Goal: Task Accomplishment & Management: Manage account settings

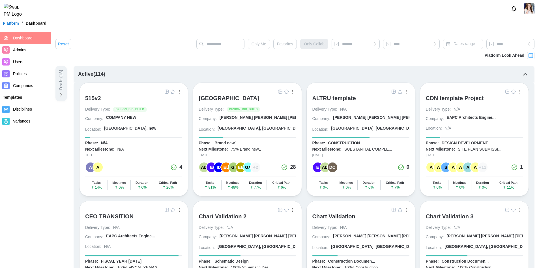
drag, startPoint x: 230, startPoint y: 98, endPoint x: 315, endPoint y: 92, distance: 85.4
click at [230, 98] on div "[GEOGRAPHIC_DATA]" at bounding box center [229, 98] width 61 height 7
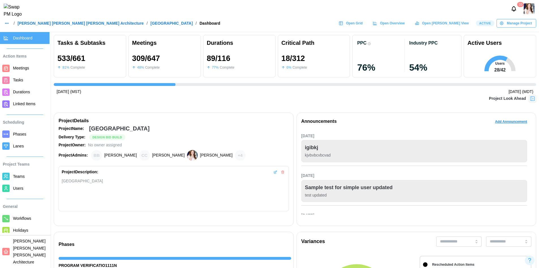
scroll to position [0, 5603]
click at [363, 26] on span "Open Grid" at bounding box center [354, 23] width 17 height 8
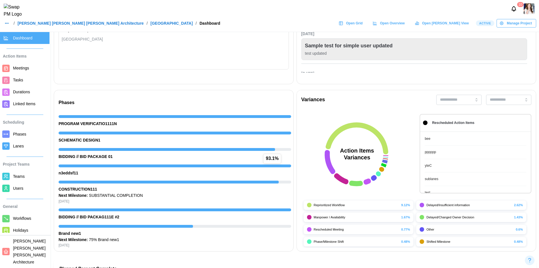
scroll to position [1, 0]
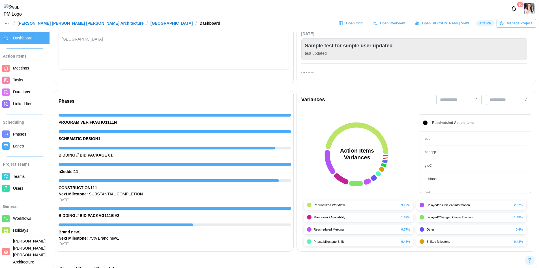
click at [20, 25] on link "Barker Rinker Seacat Architecture" at bounding box center [81, 23] width 126 height 4
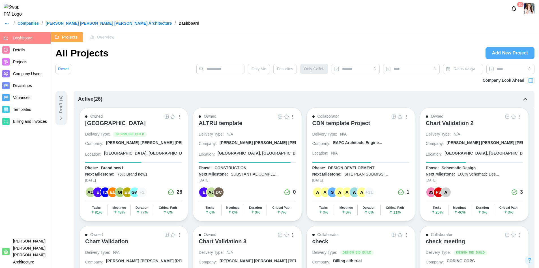
click at [26, 62] on span "Projects" at bounding box center [20, 61] width 14 height 5
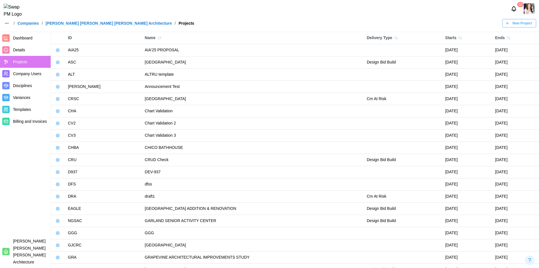
click at [29, 39] on span "Dashboard" at bounding box center [23, 38] width 20 height 5
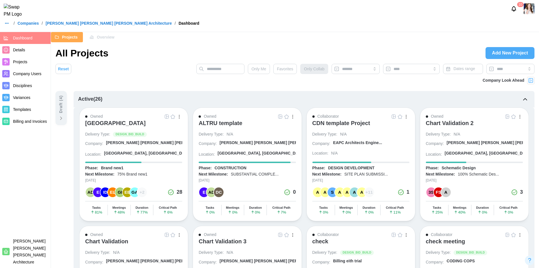
click at [210, 10] on div "10" at bounding box center [269, 9] width 539 height 18
click at [323, 27] on div "/ Companies / Barker Rinker Seacat Architecture / Dashboard" at bounding box center [269, 23] width 539 height 8
click at [305, 39] on div "Projects Overview" at bounding box center [295, 37] width 488 height 10
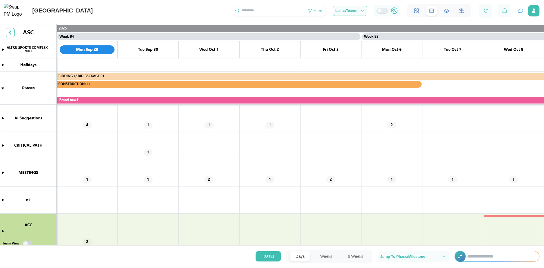
scroll to position [0, 25260]
drag, startPoint x: 3, startPoint y: 119, endPoint x: 356, endPoint y: 255, distance: 378.5
click at [3, 118] on canvas at bounding box center [272, 145] width 544 height 243
click at [356, 255] on button "6 Weeks" at bounding box center [355, 256] width 27 height 10
click at [329, 257] on button "Weeks" at bounding box center [325, 256] width 23 height 10
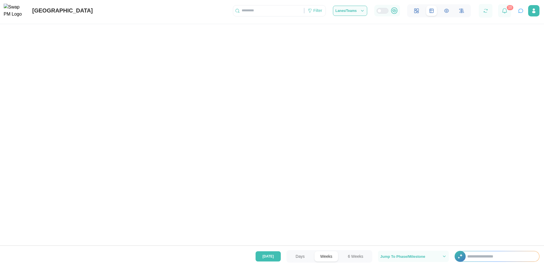
click at [318, 179] on canvas at bounding box center [272, 145] width 544 height 243
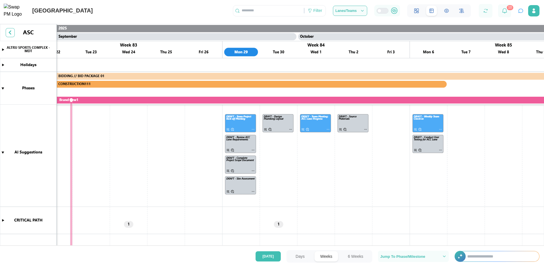
scroll to position [7, 0]
drag, startPoint x: 341, startPoint y: 173, endPoint x: 320, endPoint y: 166, distance: 22.8
click at [320, 166] on canvas at bounding box center [272, 145] width 544 height 243
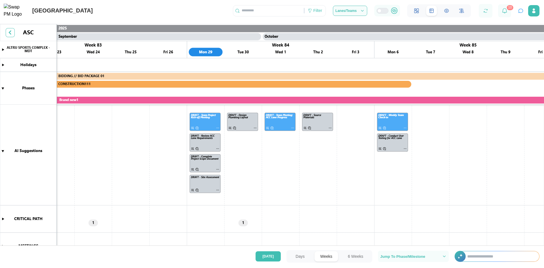
drag, startPoint x: 193, startPoint y: 165, endPoint x: 157, endPoint y: 164, distance: 36.8
click at [157, 164] on canvas at bounding box center [272, 145] width 544 height 243
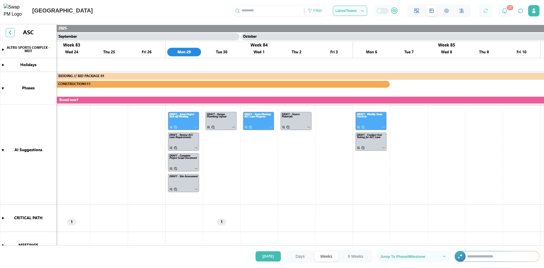
scroll to position [0, 15498]
drag, startPoint x: 349, startPoint y: 174, endPoint x: 264, endPoint y: 185, distance: 85.4
click at [264, 185] on canvas at bounding box center [272, 145] width 544 height 243
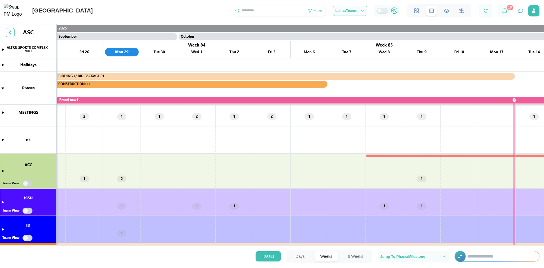
scroll to position [284, 0]
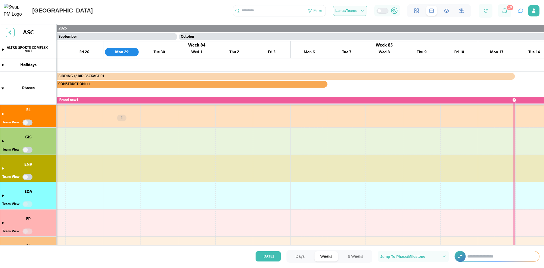
click at [2, 222] on canvas at bounding box center [272, 145] width 544 height 243
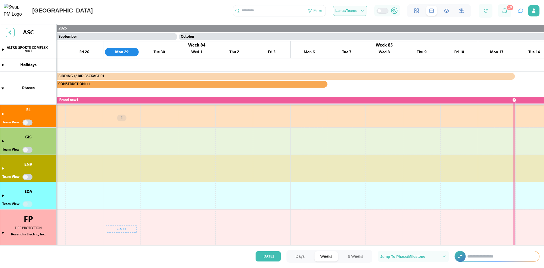
scroll to position [303, 0]
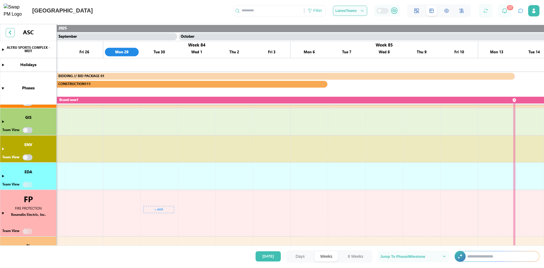
click at [479, 258] on input "text" at bounding box center [500, 256] width 78 height 10
type input "**********"
click at [521, 12] on icon "button" at bounding box center [521, 11] width 6 height 6
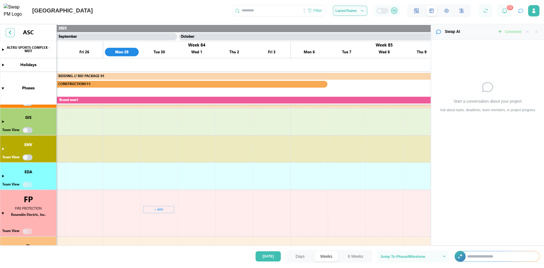
click at [467, 222] on div "Start a conversation about your project Ask about tasks, deadlines, team member…" at bounding box center [487, 145] width 113 height 210
click at [461, 61] on div "Start a conversation about your project Ask about tasks, deadlines, team member…" at bounding box center [487, 96] width 113 height 113
click at [480, 256] on input "text" at bounding box center [499, 256] width 77 height 10
type input "**********"
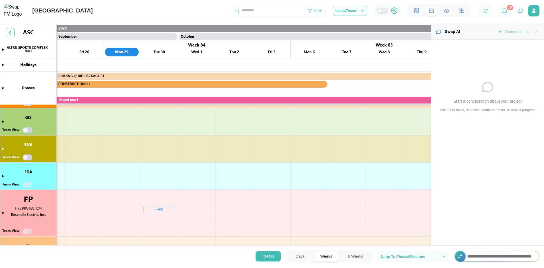
click at [469, 151] on div "Start a conversation about your project Ask about tasks, deadlines, team member…" at bounding box center [487, 96] width 113 height 113
click at [487, 257] on input "**********" at bounding box center [499, 256] width 77 height 10
click at [478, 205] on div "Start a conversation about your project Ask about tasks, deadlines, team member…" at bounding box center [487, 145] width 113 height 210
click at [521, 12] on icon "button" at bounding box center [521, 11] width 6 height 6
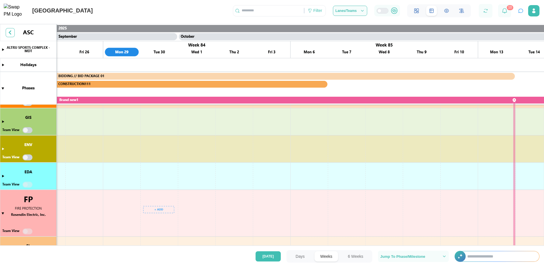
click at [521, 12] on icon "button" at bounding box center [521, 11] width 6 height 6
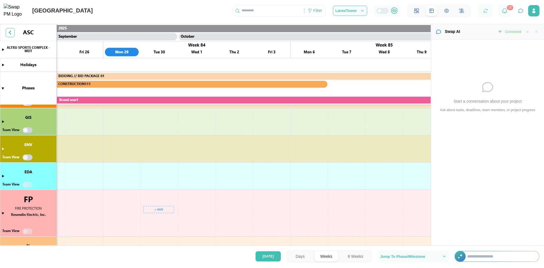
click at [482, 185] on div "Start a conversation about your project Ask about tasks, deadlines, team member…" at bounding box center [487, 145] width 113 height 210
click at [494, 111] on div "Ask about tasks, deadlines, team members, or project progress" at bounding box center [487, 109] width 95 height 5
click at [476, 77] on div "Start a conversation about your project Ask about tasks, deadlines, team member…" at bounding box center [487, 96] width 113 height 113
drag, startPoint x: 480, startPoint y: 209, endPoint x: 469, endPoint y: 245, distance: 37.7
click at [480, 225] on div "Start a conversation about your project Ask about tasks, deadlines, team member…" at bounding box center [487, 145] width 113 height 210
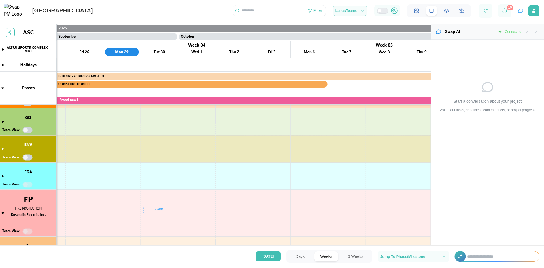
click at [469, 233] on div "Start a conversation about your project Ask about tasks, deadlines, team member…" at bounding box center [487, 145] width 113 height 210
click at [480, 233] on div "Start a conversation about your project Ask about tasks, deadlines, team member…" at bounding box center [487, 145] width 113 height 210
drag, startPoint x: 472, startPoint y: 233, endPoint x: 469, endPoint y: 224, distance: 9.8
click at [469, 224] on div "Start a conversation about your project Ask about tasks, deadlines, team member…" at bounding box center [487, 145] width 113 height 210
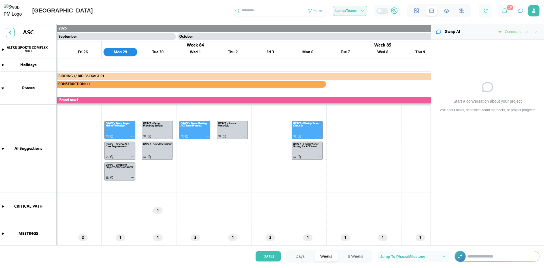
click at [363, 10] on icon "button" at bounding box center [362, 10] width 5 height 5
click at [518, 11] on icon "button" at bounding box center [521, 11] width 6 height 6
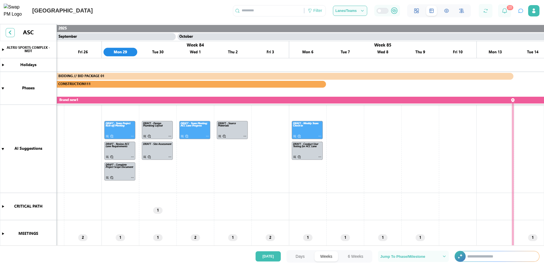
scroll to position [0, 15380]
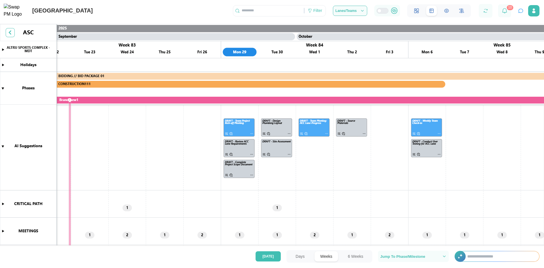
drag, startPoint x: 268, startPoint y: 176, endPoint x: 31, endPoint y: 153, distance: 238.6
click at [389, 173] on canvas at bounding box center [272, 145] width 544 height 243
click at [29, 146] on canvas at bounding box center [272, 145] width 544 height 243
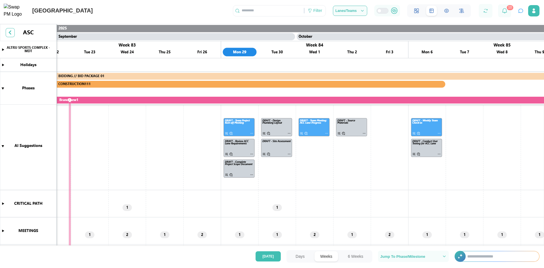
click at [30, 146] on canvas at bounding box center [272, 145] width 544 height 243
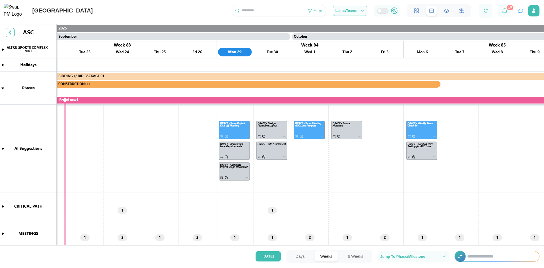
scroll to position [0, 0]
drag, startPoint x: 31, startPoint y: 149, endPoint x: 26, endPoint y: 222, distance: 73.8
click at [26, 222] on canvas at bounding box center [272, 145] width 544 height 243
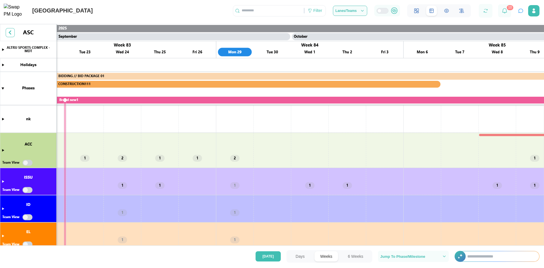
scroll to position [185, 0]
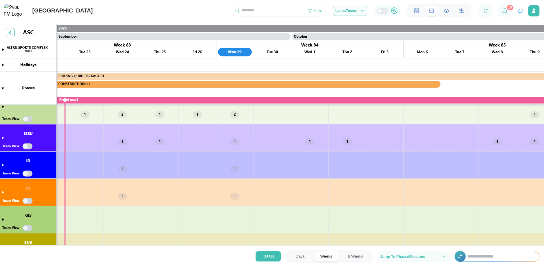
click at [29, 174] on canvas at bounding box center [272, 145] width 544 height 243
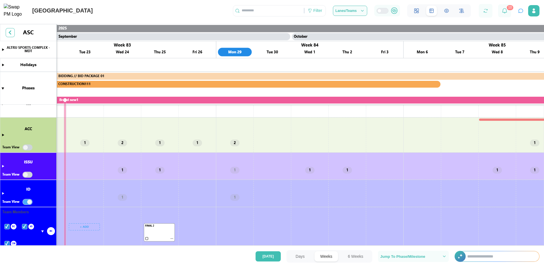
scroll to position [157, 0]
click at [26, 203] on canvas at bounding box center [272, 145] width 544 height 243
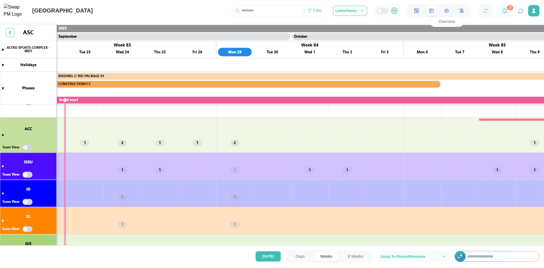
click at [447, 10] on icon at bounding box center [446, 10] width 5 height 5
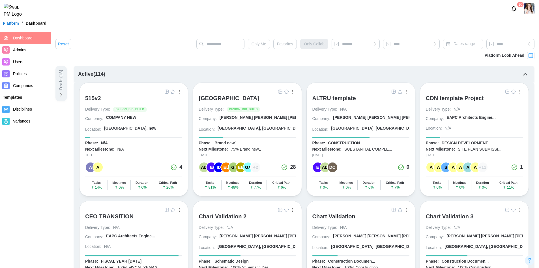
click at [239, 99] on div "[GEOGRAPHIC_DATA]" at bounding box center [229, 98] width 61 height 7
click at [224, 97] on div "[GEOGRAPHIC_DATA]" at bounding box center [229, 98] width 61 height 7
click at [280, 91] on img "button" at bounding box center [280, 91] width 5 height 5
click at [527, 12] on img at bounding box center [529, 8] width 11 height 11
click at [16, 147] on nav "Dashboard Admins Users Policies Companies Templates Disciplines Variances" at bounding box center [25, 150] width 51 height 236
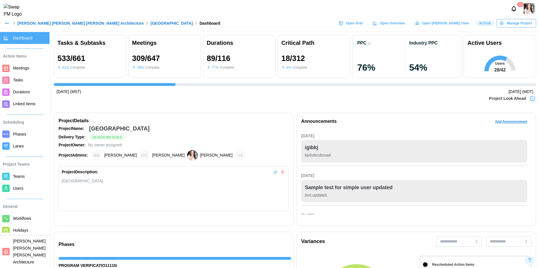
scroll to position [0, 5603]
click at [363, 26] on span "Open Grid" at bounding box center [354, 23] width 17 height 8
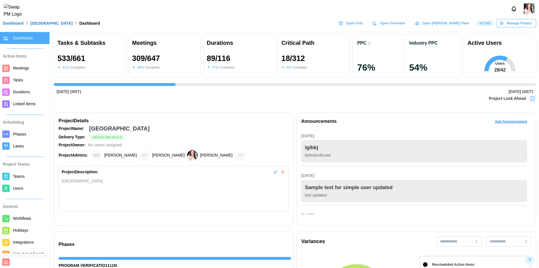
click at [363, 26] on span "Open Grid" at bounding box center [354, 23] width 17 height 8
click at [363, 27] on span "Open Grid" at bounding box center [354, 23] width 17 height 8
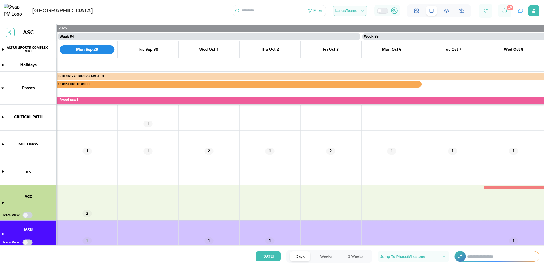
scroll to position [28, 0]
drag, startPoint x: 520, startPoint y: 11, endPoint x: 429, endPoint y: 163, distance: 177.2
click at [520, 11] on icon "button" at bounding box center [521, 11] width 6 height 6
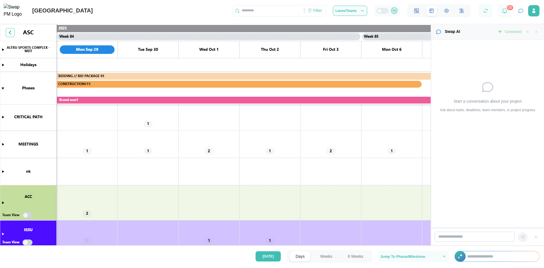
click at [536, 31] on icon "button" at bounding box center [536, 32] width 4 height 4
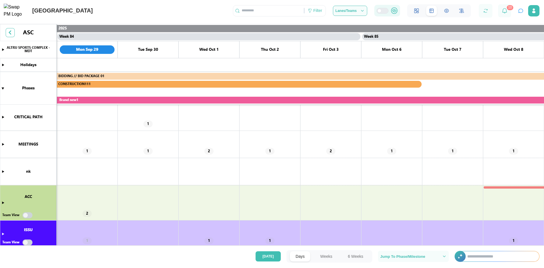
click at [395, 11] on icon at bounding box center [393, 10] width 3 height 2
click at [384, 13] on div at bounding box center [384, 10] width 7 height 5
click at [185, 12] on div "[GEOGRAPHIC_DATA] Filter Lanes/Teams 10" at bounding box center [272, 9] width 544 height 18
click at [381, 12] on div at bounding box center [384, 10] width 7 height 5
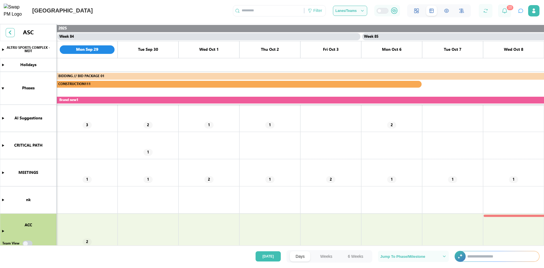
click at [4, 118] on canvas at bounding box center [272, 145] width 544 height 243
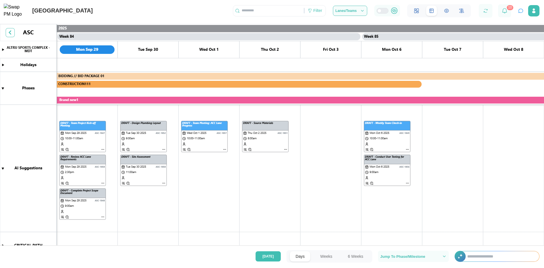
click at [73, 143] on canvas at bounding box center [272, 145] width 544 height 243
click at [103, 149] on canvas at bounding box center [272, 145] width 544 height 243
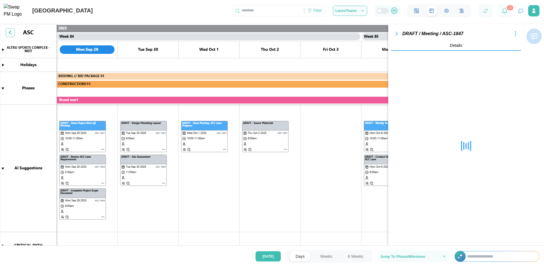
click at [395, 32] on icon "button" at bounding box center [396, 33] width 2 height 3
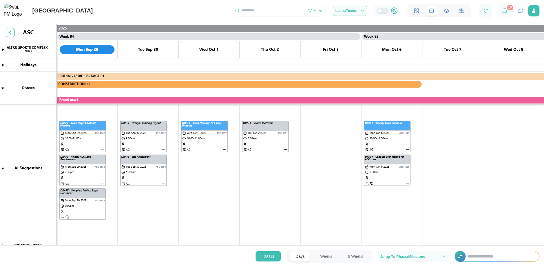
click at [3, 168] on canvas at bounding box center [272, 145] width 544 height 243
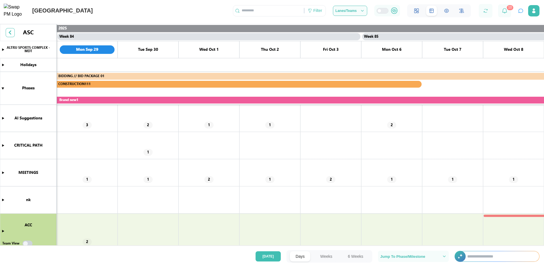
scroll to position [113, 0]
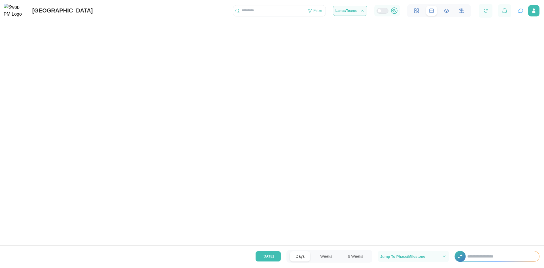
scroll to position [0, 25260]
click at [355, 12] on span "Lanes/Teams" at bounding box center [345, 10] width 21 height 3
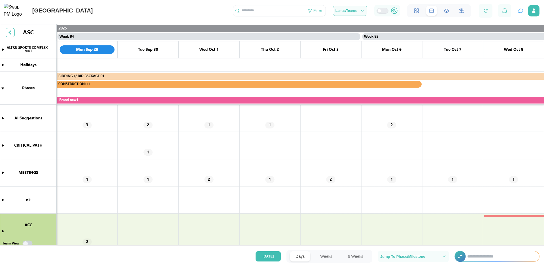
click at [355, 12] on span "Lanes/Teams" at bounding box center [345, 10] width 21 height 3
click at [364, 12] on icon "button" at bounding box center [362, 10] width 5 height 5
click at [363, 12] on icon "button" at bounding box center [362, 10] width 5 height 5
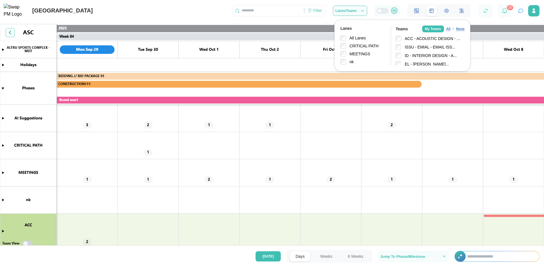
scroll to position [2, 0]
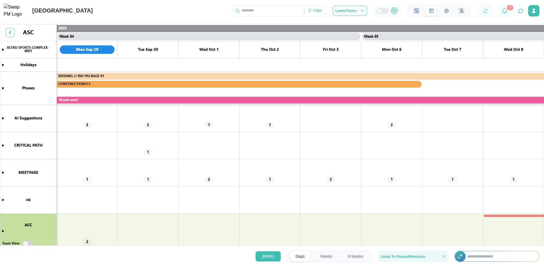
click at [408, 257] on span "Jump To Phase/Milestone" at bounding box center [402, 256] width 45 height 4
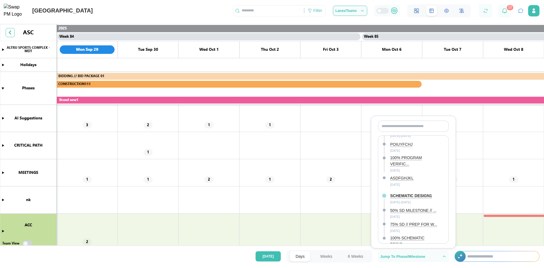
scroll to position [0, 0]
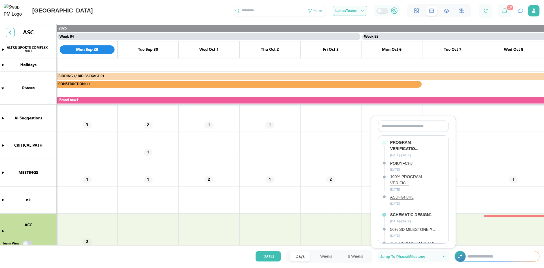
click at [405, 105] on canvas at bounding box center [272, 145] width 544 height 243
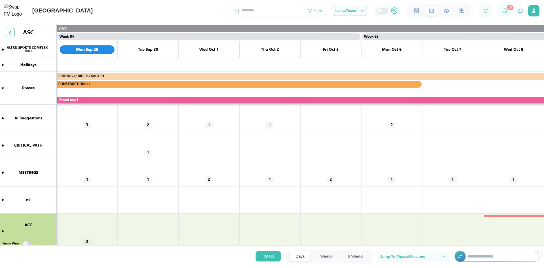
click at [407, 257] on span "Jump To Phase/Milestone" at bounding box center [402, 256] width 45 height 4
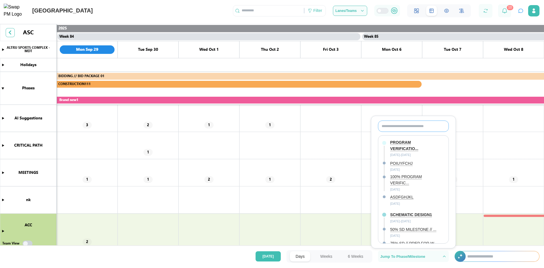
click at [406, 126] on input "text" at bounding box center [413, 125] width 71 height 11
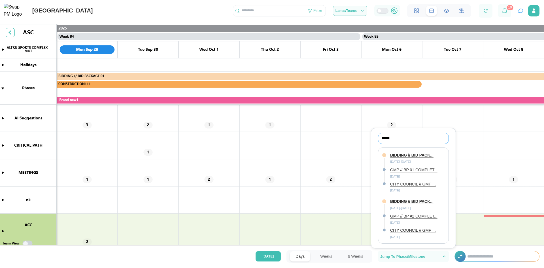
type input "*******"
drag, startPoint x: 392, startPoint y: 137, endPoint x: 374, endPoint y: 137, distance: 17.8
click at [374, 137] on div "******* BIDDING // BID PACK... [DATE] - [DATE] GMP // BP 01 COMPLET... [DATE] C…" at bounding box center [413, 187] width 82 height 111
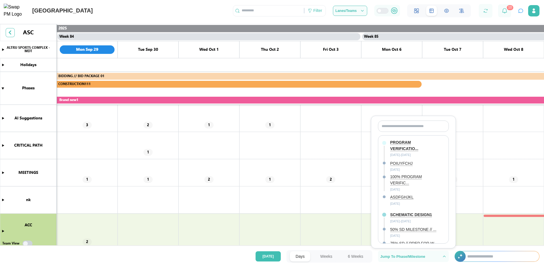
drag, startPoint x: 217, startPoint y: 11, endPoint x: 424, endPoint y: 247, distance: 313.4
click at [217, 11] on div "[GEOGRAPHIC_DATA] Filter Lanes/Teams 10" at bounding box center [272, 9] width 544 height 18
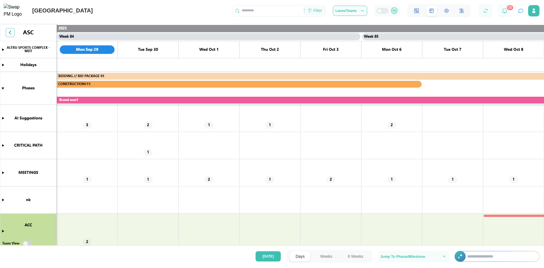
click at [316, 14] on div "Filter" at bounding box center [317, 11] width 9 height 6
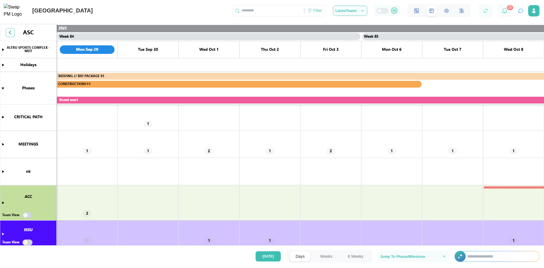
scroll to position [57, 0]
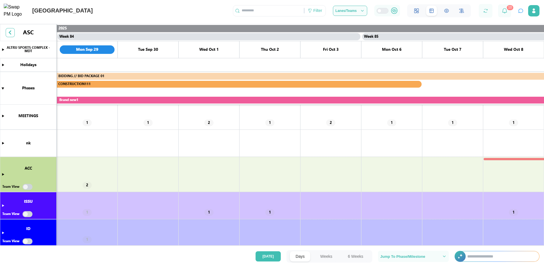
click at [356, 256] on button "6 Weeks" at bounding box center [355, 256] width 27 height 10
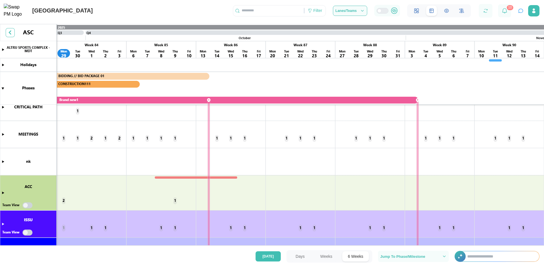
scroll to position [95, 0]
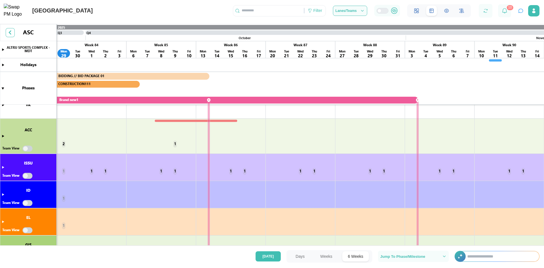
click at [3, 167] on canvas at bounding box center [272, 145] width 544 height 243
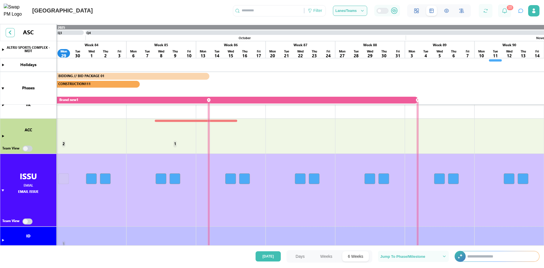
scroll to position [123, 0]
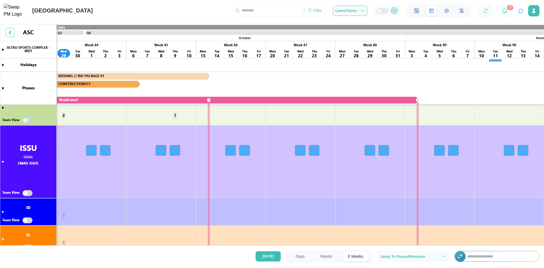
click at [30, 193] on canvas at bounding box center [272, 145] width 544 height 243
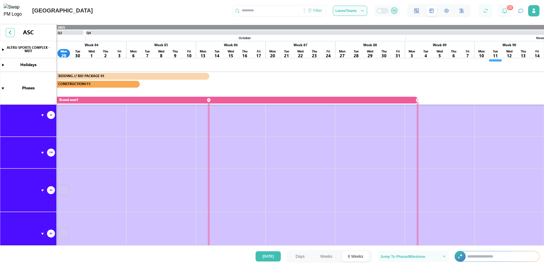
scroll to position [321, 0]
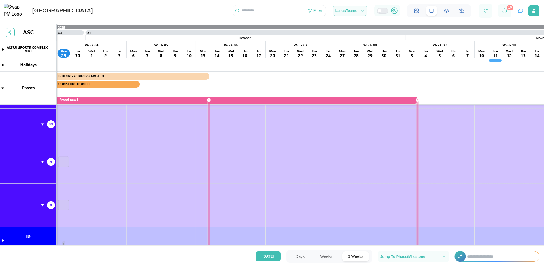
click at [3, 88] on canvas at bounding box center [272, 145] width 544 height 243
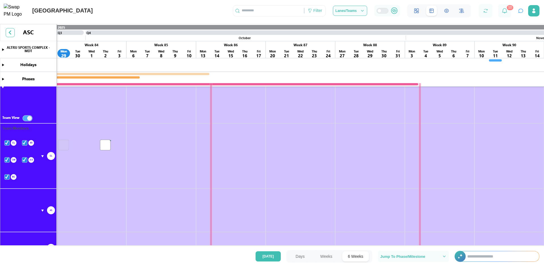
scroll to position [180, 0]
click at [6, 144] on canvas at bounding box center [272, 145] width 544 height 243
click at [25, 142] on canvas at bounding box center [272, 145] width 544 height 243
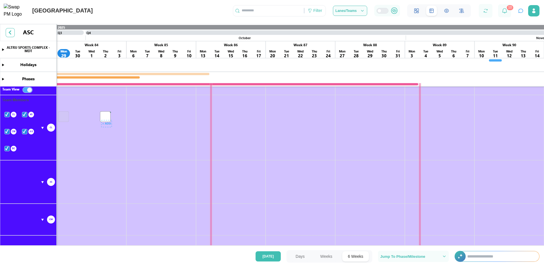
scroll to position [151, 0]
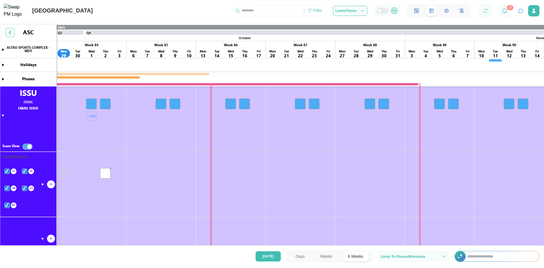
click at [93, 103] on canvas at bounding box center [272, 145] width 544 height 243
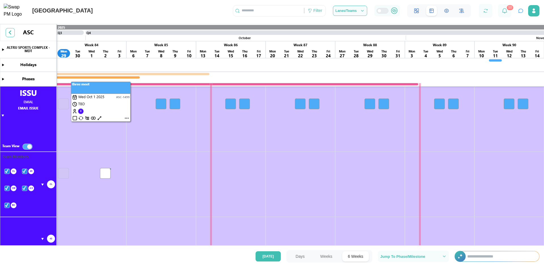
click at [128, 118] on canvas at bounding box center [272, 145] width 544 height 243
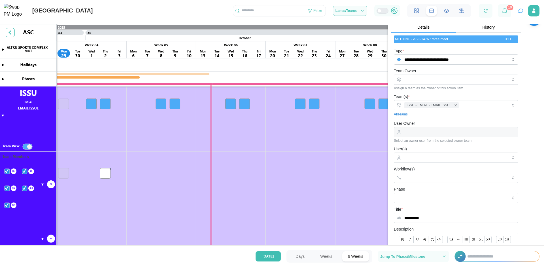
scroll to position [28, 0]
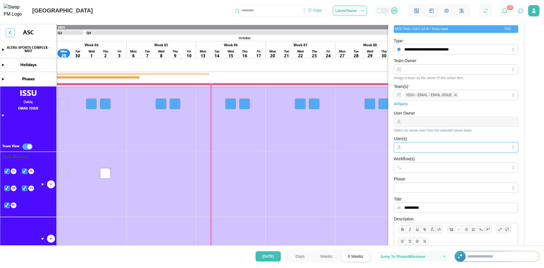
click at [422, 148] on input "User(s)" at bounding box center [455, 147] width 103 height 5
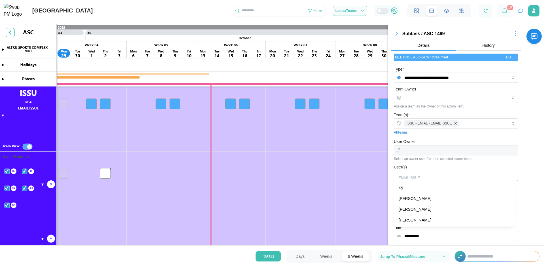
scroll to position [17, 0]
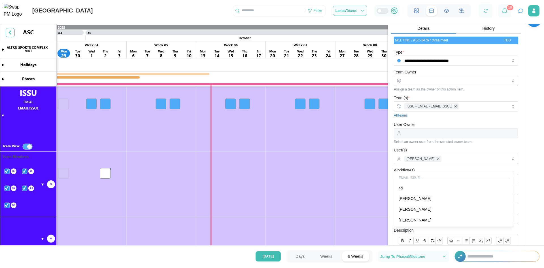
click at [528, 203] on div "**********" at bounding box center [466, 210] width 156 height 406
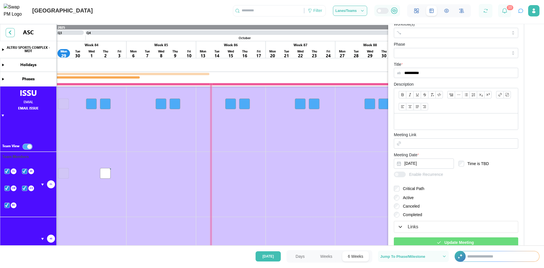
click at [476, 242] on div "Update Meeting" at bounding box center [454, 242] width 115 height 10
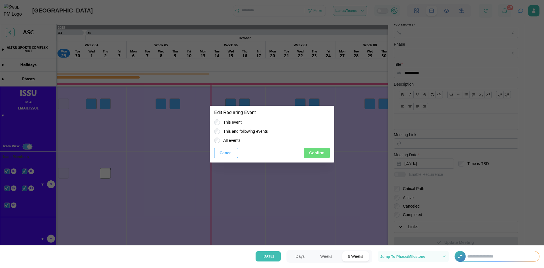
click at [317, 154] on span "Confirm" at bounding box center [316, 153] width 15 height 10
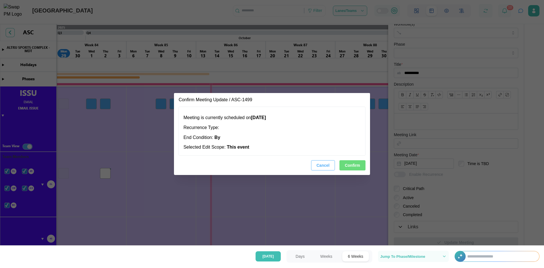
click at [357, 161] on span "Confirm" at bounding box center [352, 165] width 15 height 10
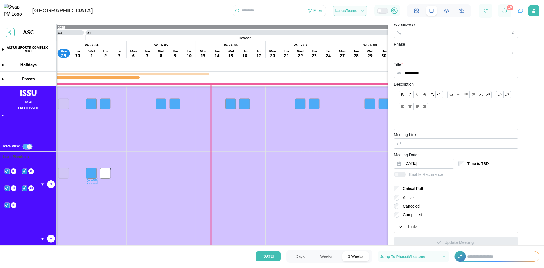
click at [91, 174] on canvas at bounding box center [272, 145] width 544 height 243
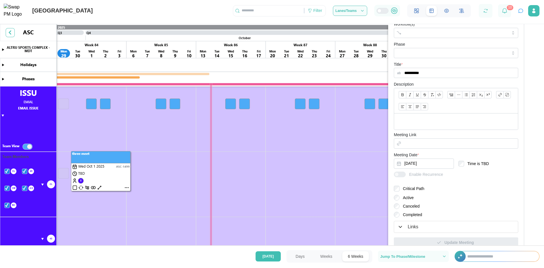
click at [107, 175] on canvas at bounding box center [272, 145] width 544 height 243
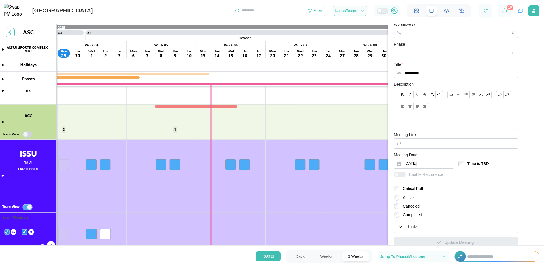
scroll to position [119, 0]
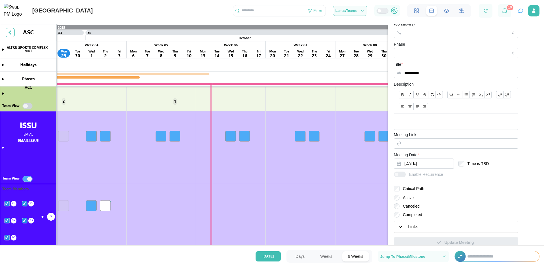
click at [24, 203] on canvas at bounding box center [272, 145] width 544 height 243
click at [24, 220] on canvas at bounding box center [272, 145] width 544 height 243
click at [5, 219] on canvas at bounding box center [272, 145] width 544 height 243
click at [6, 238] on canvas at bounding box center [272, 145] width 544 height 243
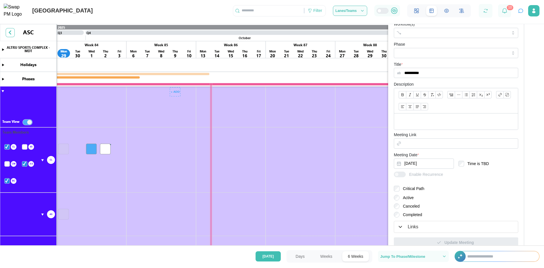
click at [6, 180] on canvas at bounding box center [272, 145] width 544 height 243
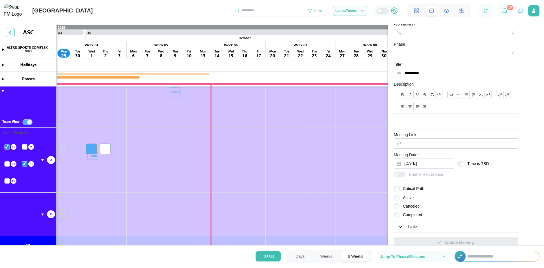
click at [92, 157] on canvas at bounding box center [272, 145] width 544 height 243
click at [91, 156] on canvas at bounding box center [272, 145] width 544 height 243
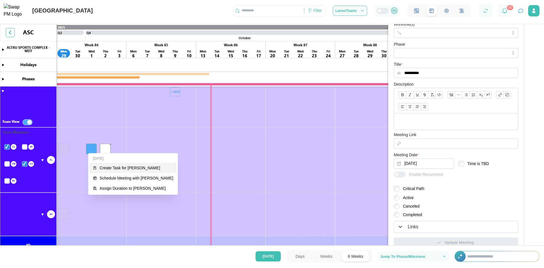
click at [121, 167] on div "Create Task for [PERSON_NAME]" at bounding box center [137, 167] width 74 height 5
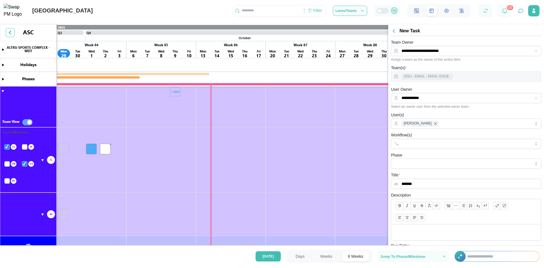
scroll to position [0, 0]
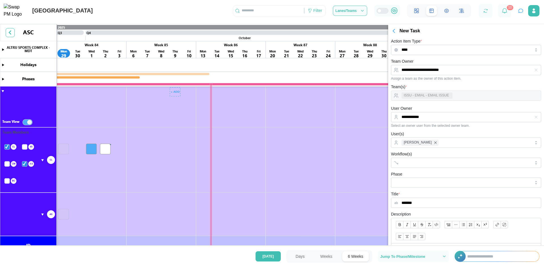
type input "*******"
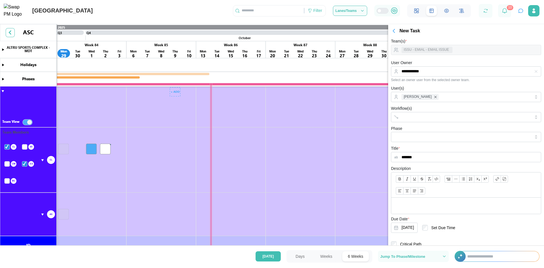
click at [391, 255] on button "Save Draft" at bounding box center [427, 260] width 73 height 10
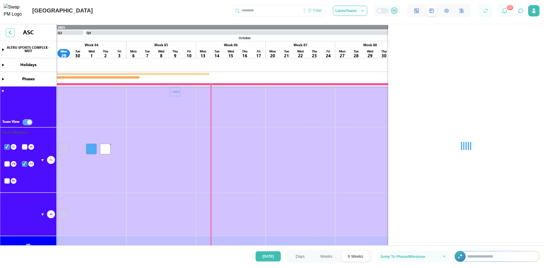
scroll to position [0, 0]
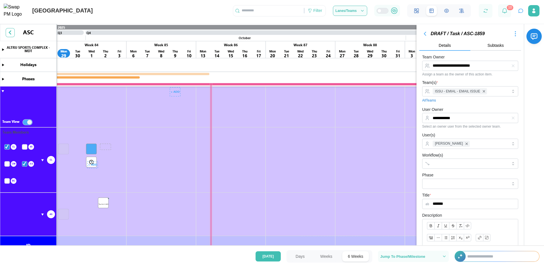
drag, startPoint x: 104, startPoint y: 148, endPoint x: 102, endPoint y: 202, distance: 53.8
click at [102, 202] on canvas at bounding box center [272, 145] width 544 height 243
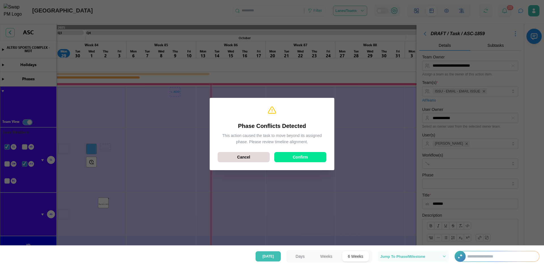
click at [303, 157] on span "Confirm" at bounding box center [299, 157] width 15 height 10
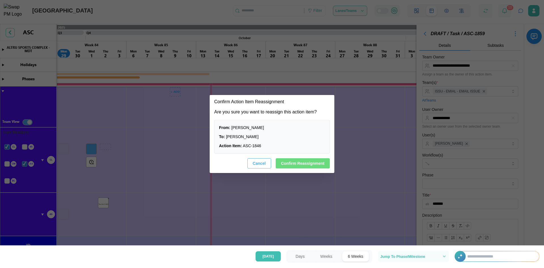
click at [303, 163] on span "Confirm Reassignment" at bounding box center [302, 163] width 43 height 10
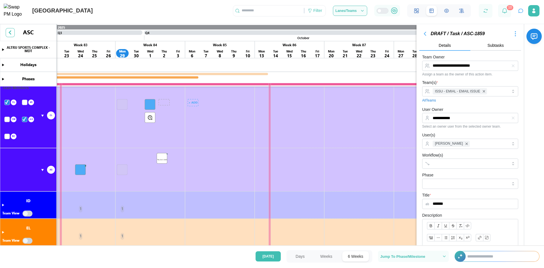
scroll to position [208, 0]
drag, startPoint x: 133, startPoint y: 183, endPoint x: 184, endPoint y: 150, distance: 61.2
click at [184, 150] on canvas at bounding box center [272, 145] width 544 height 243
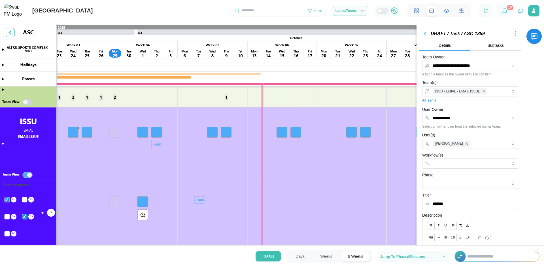
scroll to position [236, 0]
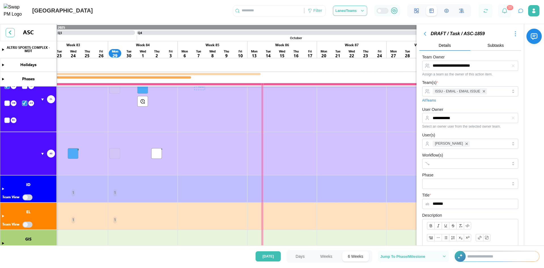
click at [42, 153] on canvas at bounding box center [272, 145] width 544 height 243
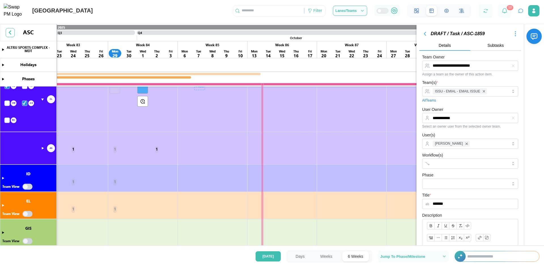
scroll to position [180, 0]
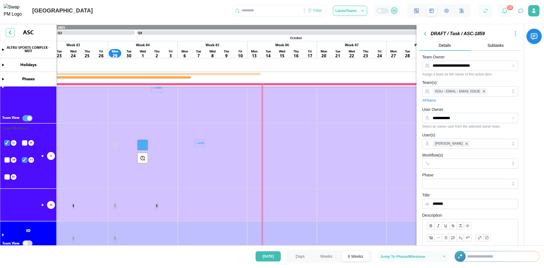
click at [42, 156] on canvas at bounding box center [272, 145] width 544 height 243
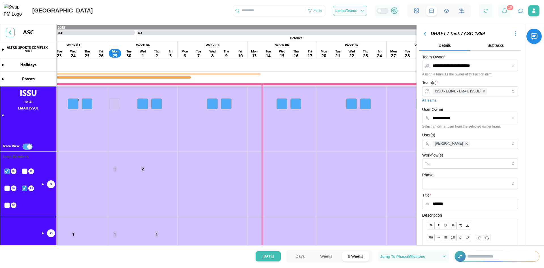
scroll to position [151, 0]
click at [493, 91] on div "ISSU - EMIAL - EMAIL ISSUE" at bounding box center [469, 91] width 76 height 10
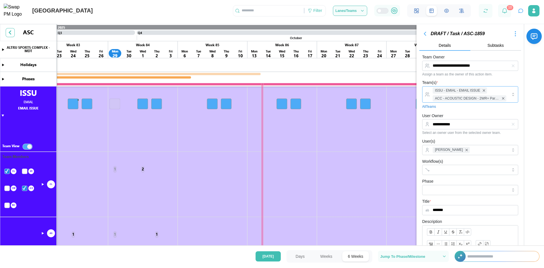
click at [495, 91] on div "ISSU - EMIAL - EMAIL ISSUE ACC - ACOUSTIC DESIGN - 2WR+ Partners" at bounding box center [469, 94] width 76 height 16
click at [510, 124] on icon "button" at bounding box center [512, 124] width 5 height 5
click at [142, 103] on canvas at bounding box center [272, 145] width 544 height 243
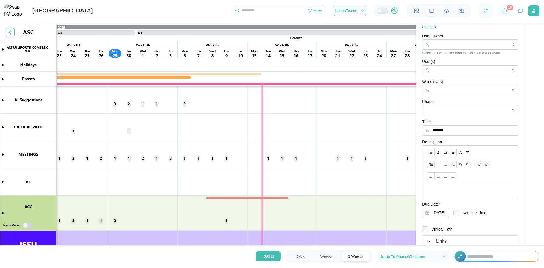
scroll to position [0, 0]
click at [142, 157] on canvas at bounding box center [272, 145] width 544 height 243
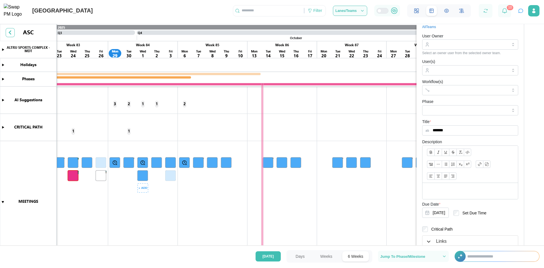
click at [128, 161] on canvas at bounding box center [272, 145] width 544 height 243
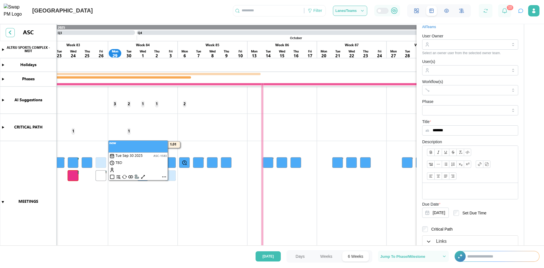
click at [198, 161] on canvas at bounding box center [272, 145] width 544 height 243
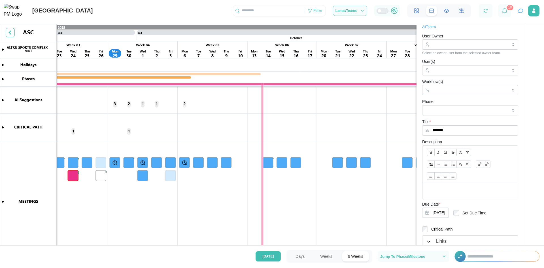
click at [198, 161] on canvas at bounding box center [272, 145] width 544 height 243
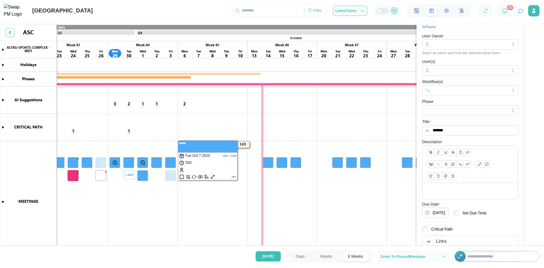
click at [171, 163] on canvas at bounding box center [272, 145] width 544 height 243
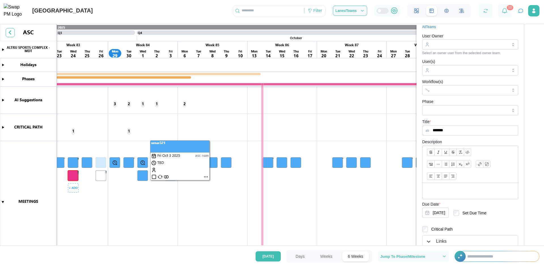
click at [70, 174] on canvas at bounding box center [272, 145] width 544 height 243
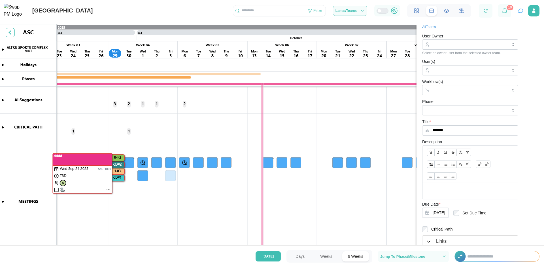
click at [107, 189] on canvas at bounding box center [272, 145] width 544 height 243
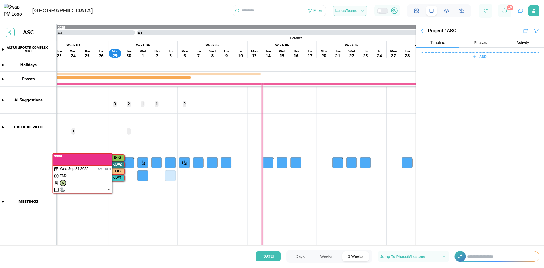
scroll to position [20666, 0]
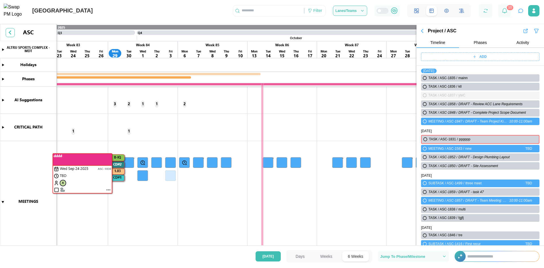
click at [109, 190] on canvas at bounding box center [272, 145] width 544 height 243
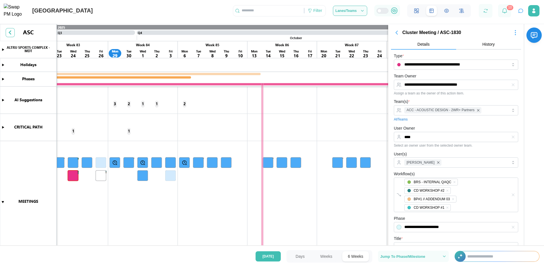
scroll to position [0, 0]
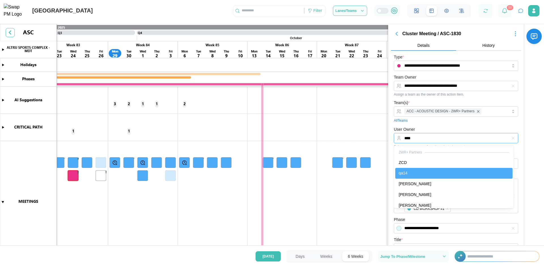
click at [413, 138] on input "****" at bounding box center [456, 138] width 124 height 10
type input "**********"
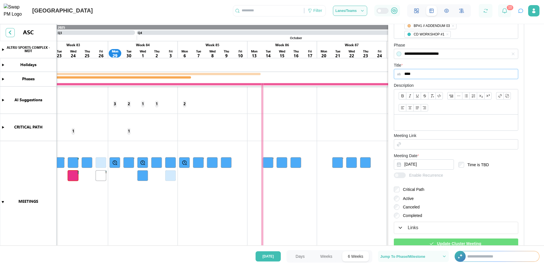
scroll to position [175, 0]
click at [474, 243] on span "Update Cluster Meeting" at bounding box center [459, 242] width 44 height 10
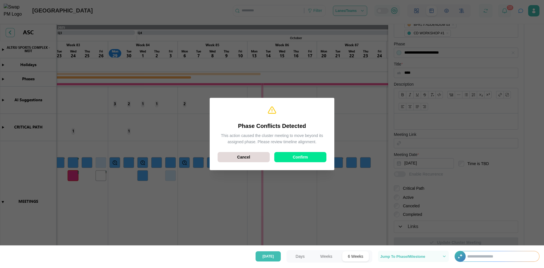
click at [298, 154] on span "Confirm" at bounding box center [299, 157] width 15 height 10
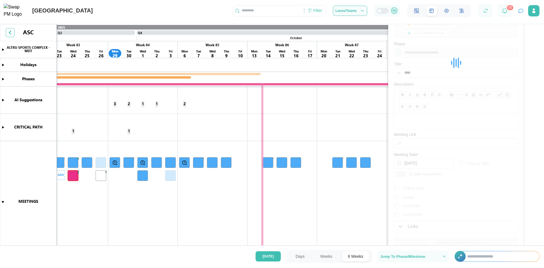
click at [87, 164] on canvas at bounding box center [272, 145] width 544 height 243
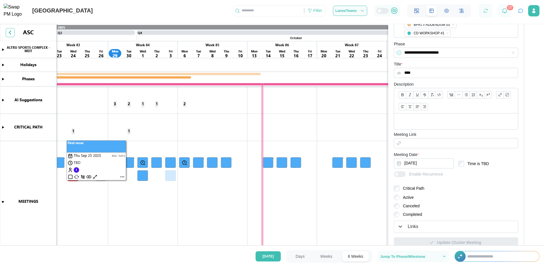
click at [87, 164] on canvas at bounding box center [272, 145] width 544 height 243
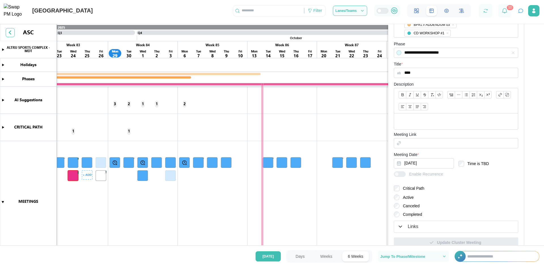
click at [73, 174] on canvas at bounding box center [272, 145] width 544 height 243
click at [503, 12] on icon at bounding box center [504, 10] width 5 height 5
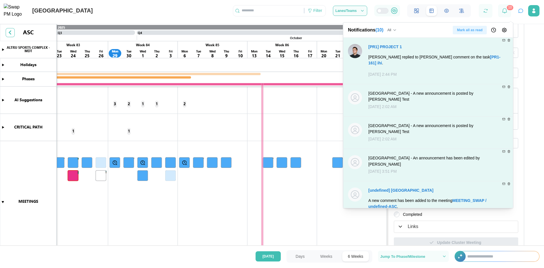
click at [493, 32] on icon "button" at bounding box center [493, 30] width 6 height 6
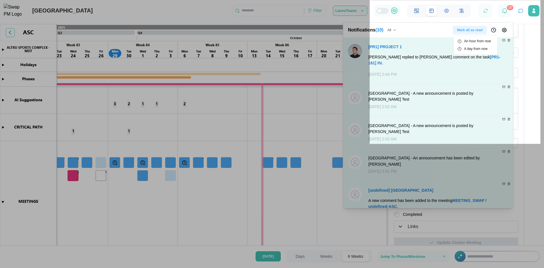
drag, startPoint x: 369, startPoint y: 0, endPoint x: 540, endPoint y: 144, distance: 222.6
click at [540, 144] on div "602 X 506" at bounding box center [272, 134] width 544 height 268
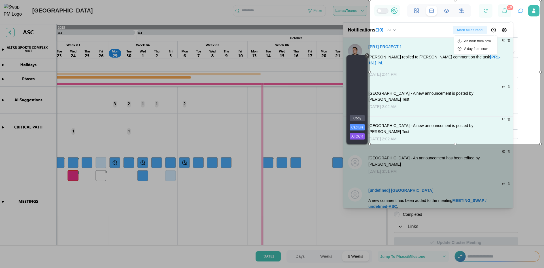
click at [357, 119] on link "Copy" at bounding box center [357, 118] width 15 height 6
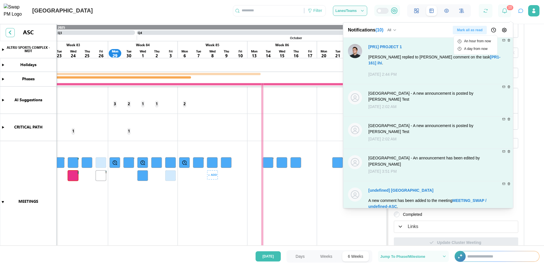
click at [196, 163] on canvas at bounding box center [272, 145] width 544 height 243
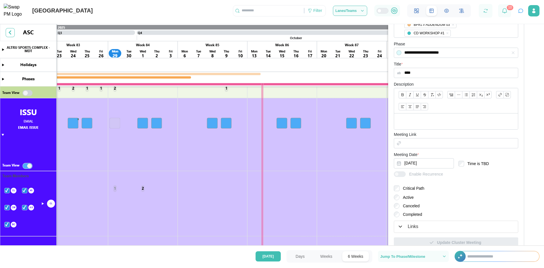
scroll to position [198, 0]
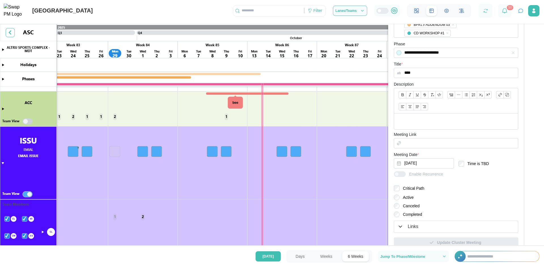
click at [235, 93] on canvas at bounding box center [272, 145] width 544 height 243
click at [239, 94] on canvas at bounding box center [272, 145] width 544 height 243
drag, startPoint x: 3, startPoint y: 110, endPoint x: 228, endPoint y: 95, distance: 225.6
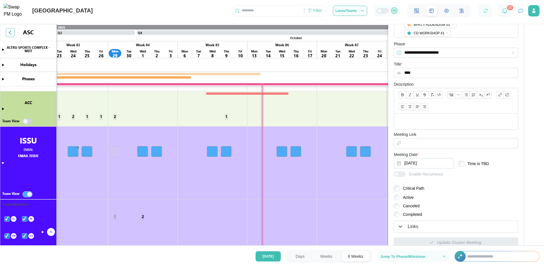
click at [3, 110] on canvas at bounding box center [272, 145] width 544 height 243
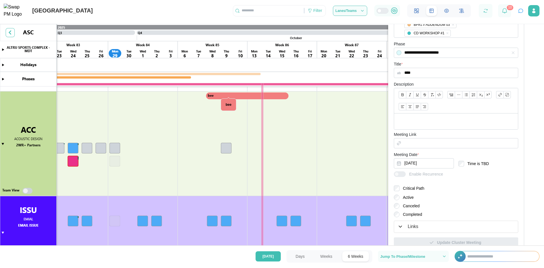
click at [222, 96] on canvas at bounding box center [272, 145] width 544 height 243
click at [240, 97] on canvas at bounding box center [272, 145] width 544 height 243
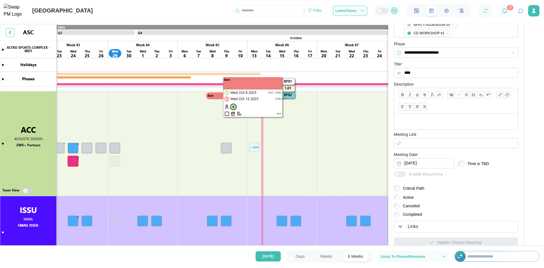
click at [224, 148] on canvas at bounding box center [272, 145] width 544 height 243
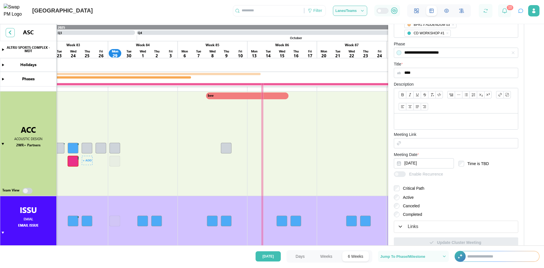
click at [73, 150] on canvas at bounding box center [272, 145] width 544 height 243
click at [224, 146] on canvas at bounding box center [272, 145] width 544 height 243
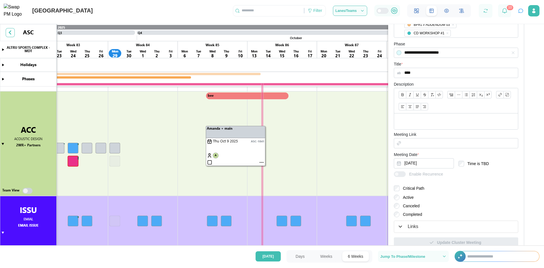
click at [252, 98] on canvas at bounding box center [272, 145] width 544 height 243
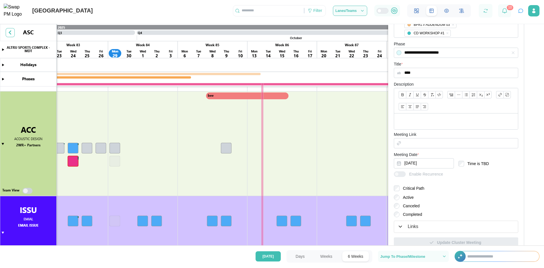
click at [203, 9] on div "[GEOGRAPHIC_DATA] Filter Lanes/Teams 10" at bounding box center [272, 9] width 544 height 18
click at [228, 147] on canvas at bounding box center [272, 145] width 544 height 243
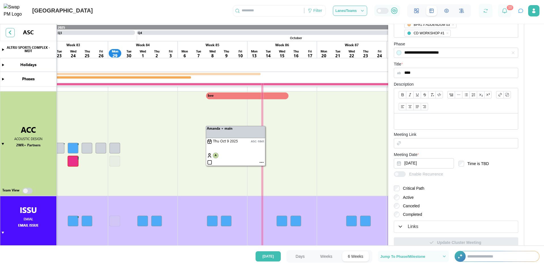
click at [261, 162] on canvas at bounding box center [272, 145] width 544 height 243
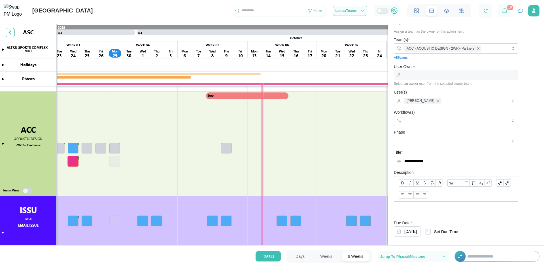
scroll to position [0, 0]
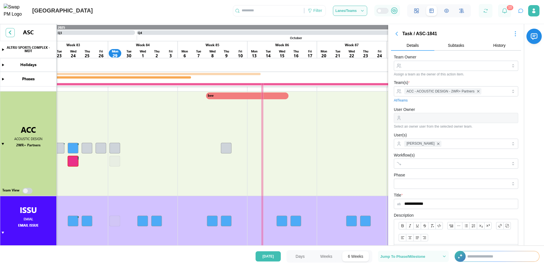
click at [519, 12] on icon "button" at bounding box center [521, 11] width 6 height 6
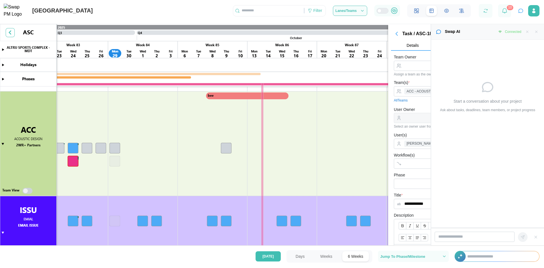
click at [536, 31] on icon "button" at bounding box center [536, 32] width 4 height 4
